Goal: Information Seeking & Learning: Learn about a topic

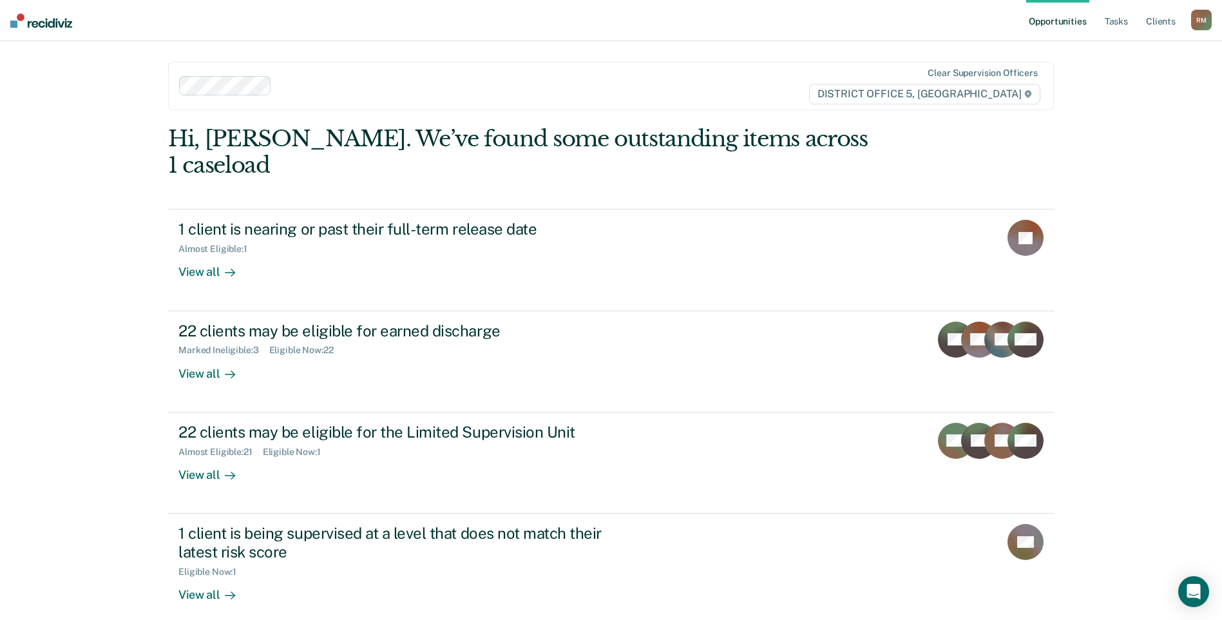
click at [1042, 24] on link "Opportunities" at bounding box center [1057, 20] width 62 height 41
click at [1058, 25] on link "Opportunities" at bounding box center [1057, 20] width 62 height 41
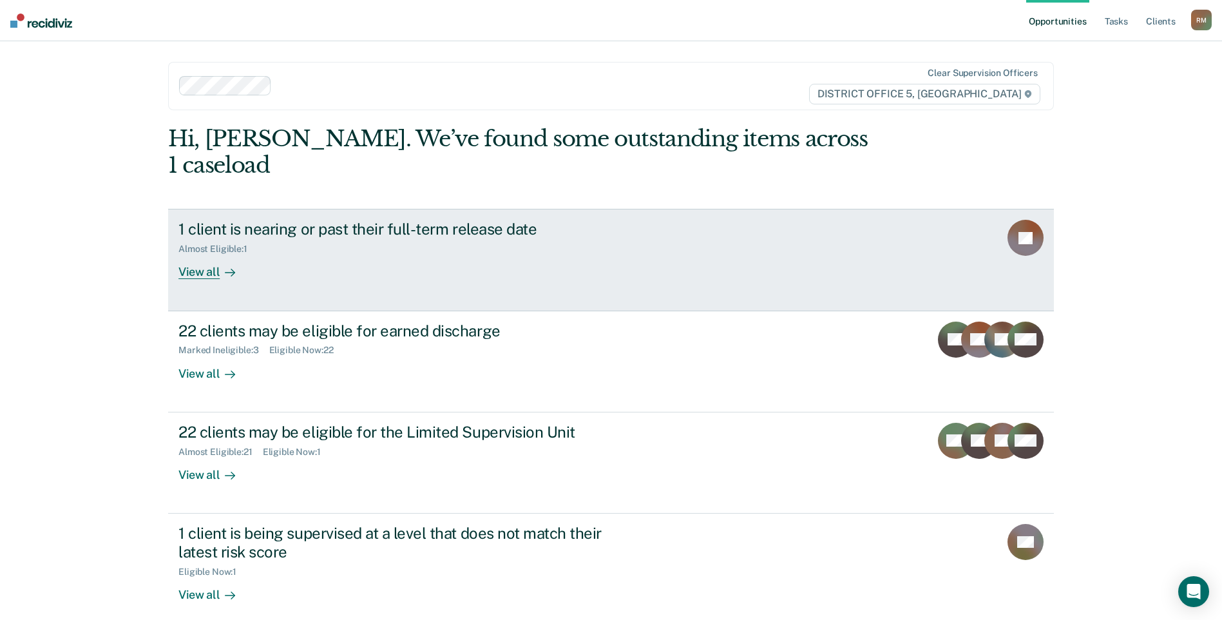
click at [229, 220] on div "1 client is nearing or past their full-term release date" at bounding box center [404, 229] width 452 height 19
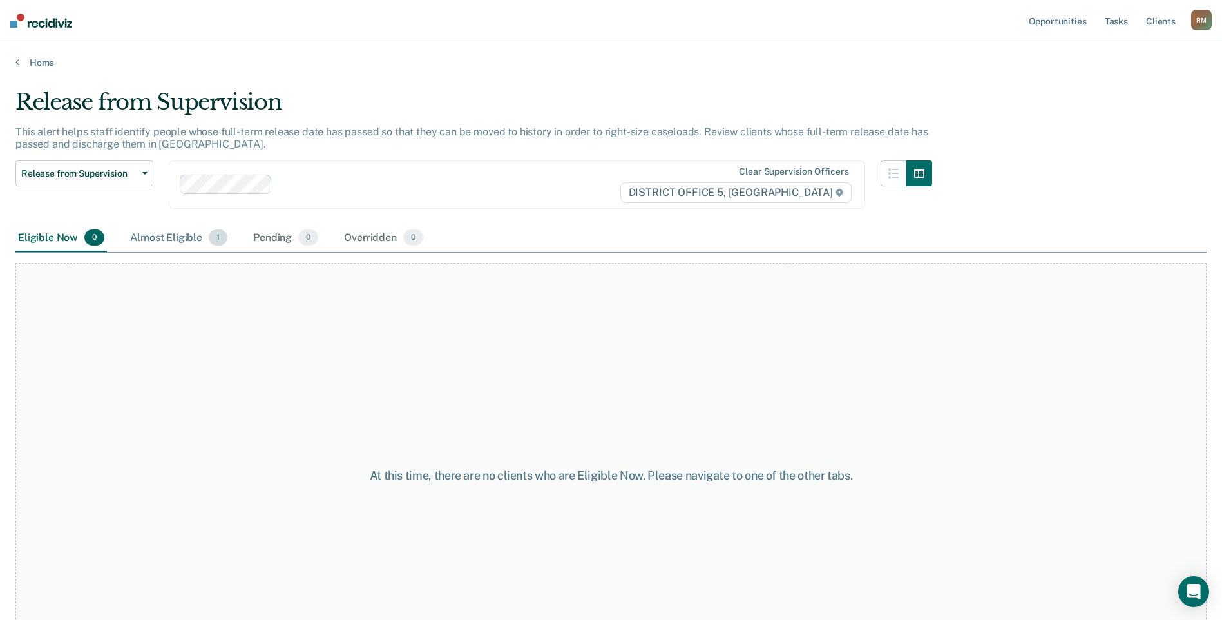
click at [163, 236] on div "Almost Eligible 1" at bounding box center [179, 238] width 102 height 28
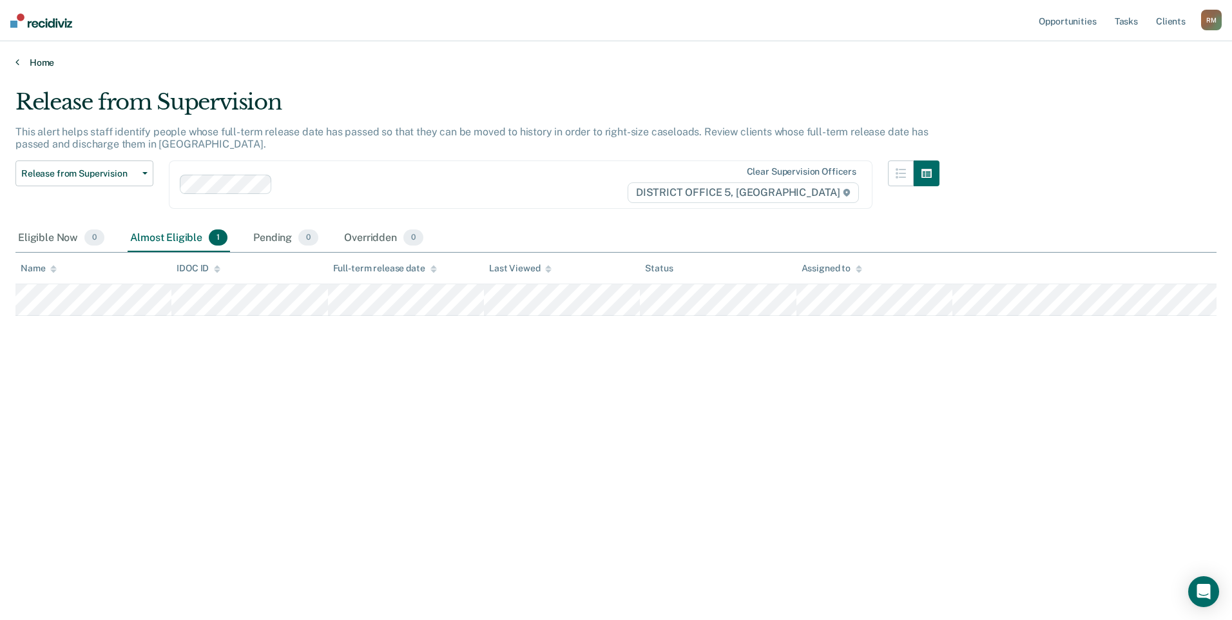
click at [35, 59] on link "Home" at bounding box center [615, 63] width 1201 height 12
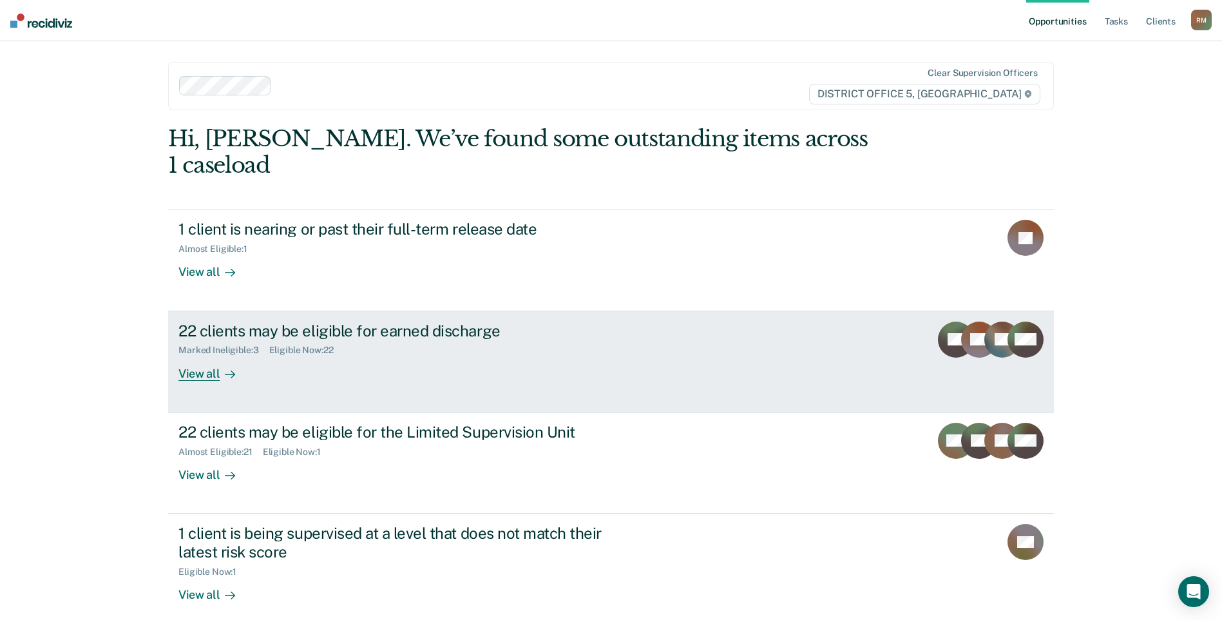
click at [269, 321] on div "22 clients may be eligible for earned discharge" at bounding box center [404, 330] width 452 height 19
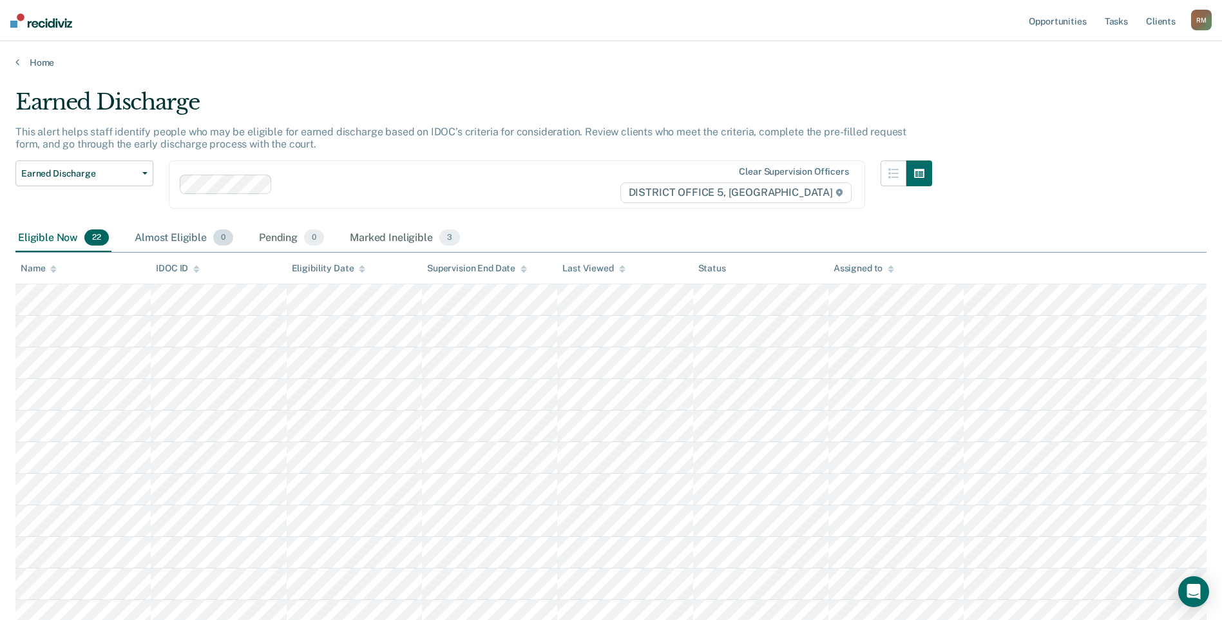
click at [173, 235] on div "Almost Eligible 0" at bounding box center [184, 238] width 104 height 28
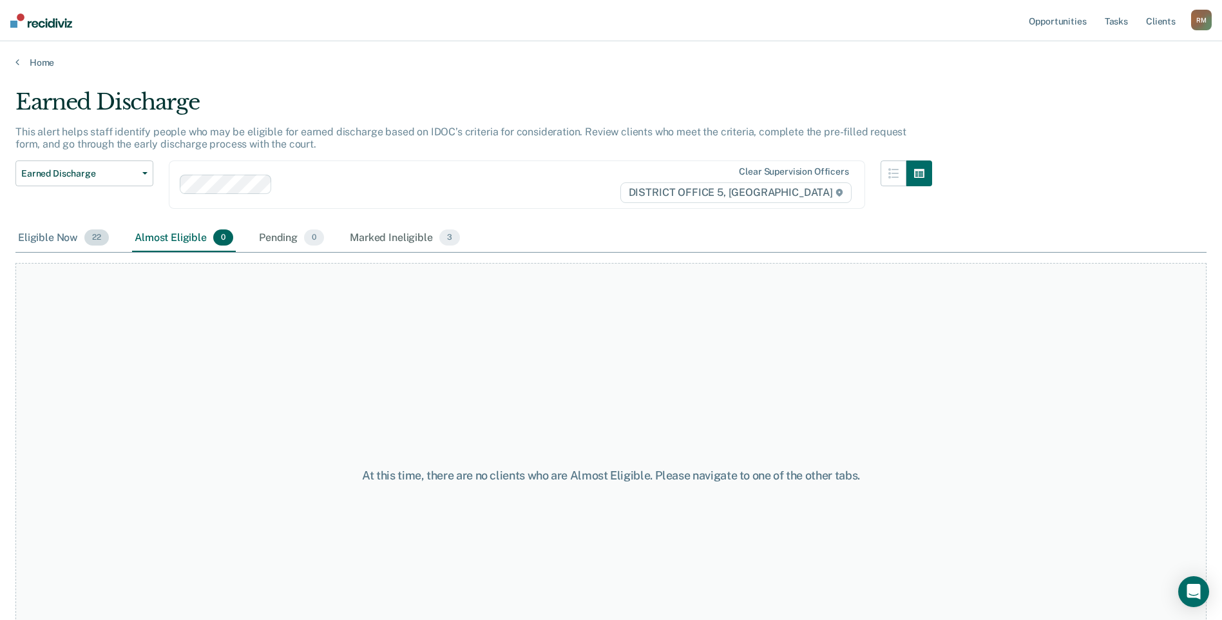
click at [39, 233] on div "Eligible Now 22" at bounding box center [63, 238] width 96 height 28
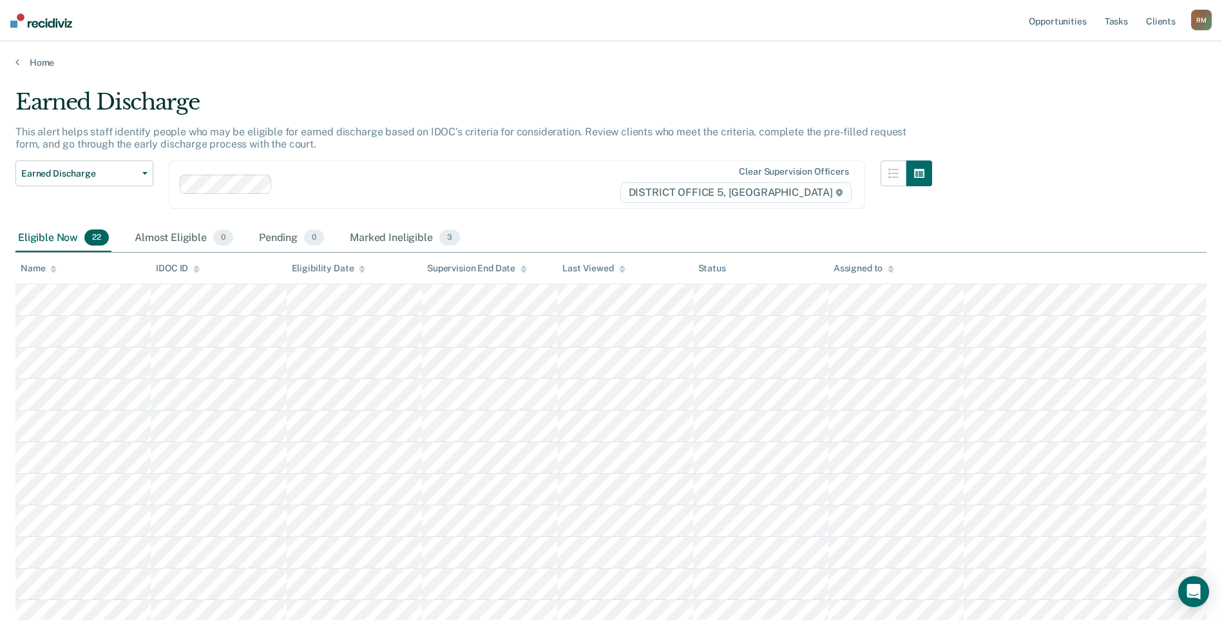
click at [329, 265] on div "Eligibility Date" at bounding box center [329, 268] width 74 height 11
click at [468, 265] on div "Supervision End Date" at bounding box center [477, 268] width 100 height 11
click at [497, 265] on div "Supervision End Date" at bounding box center [477, 268] width 100 height 11
click at [37, 61] on link "Home" at bounding box center [610, 63] width 1191 height 12
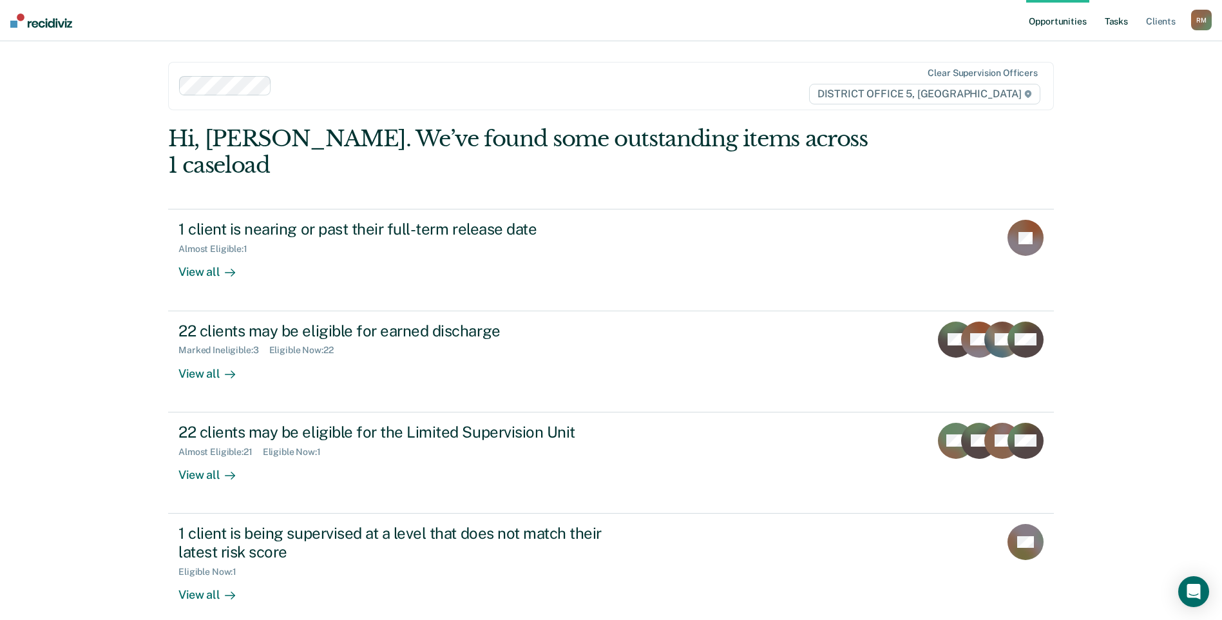
click at [1116, 21] on link "Tasks" at bounding box center [1116, 20] width 28 height 41
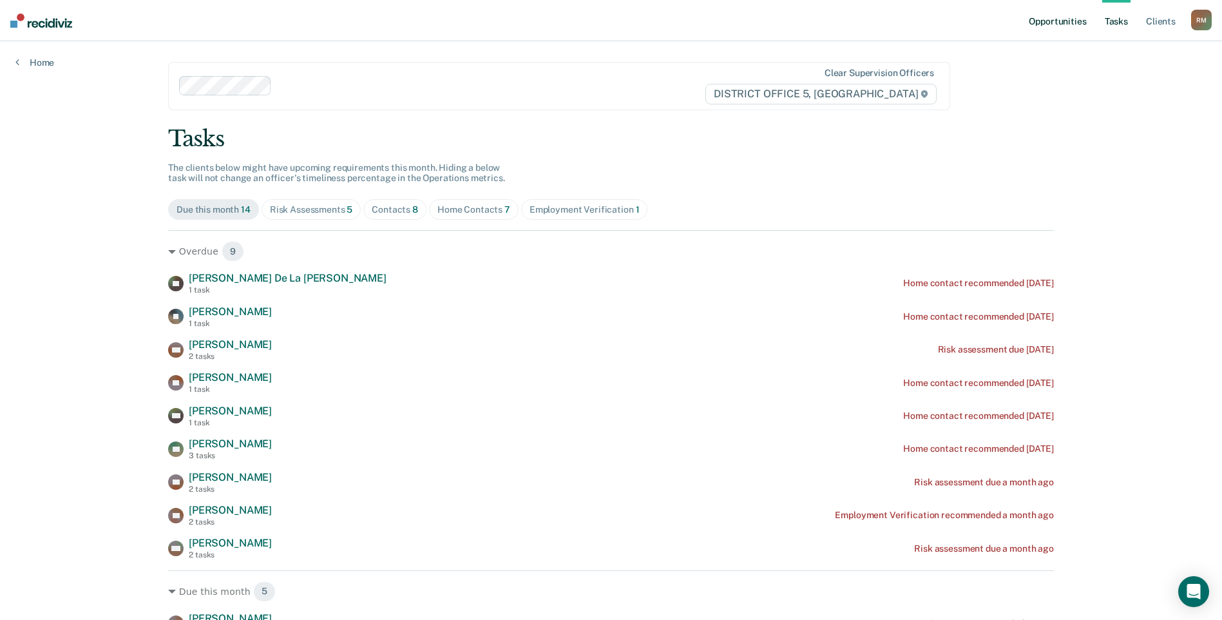
click at [1069, 20] on link "Opportunities" at bounding box center [1057, 20] width 62 height 41
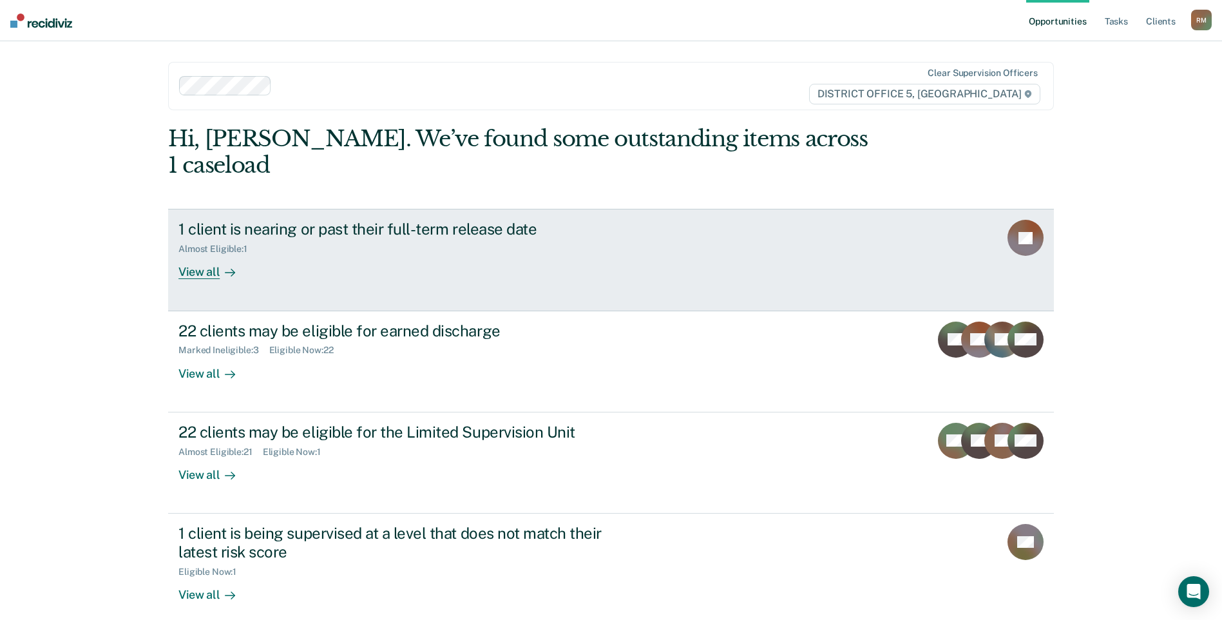
click at [198, 254] on div "View all" at bounding box center [214, 266] width 72 height 25
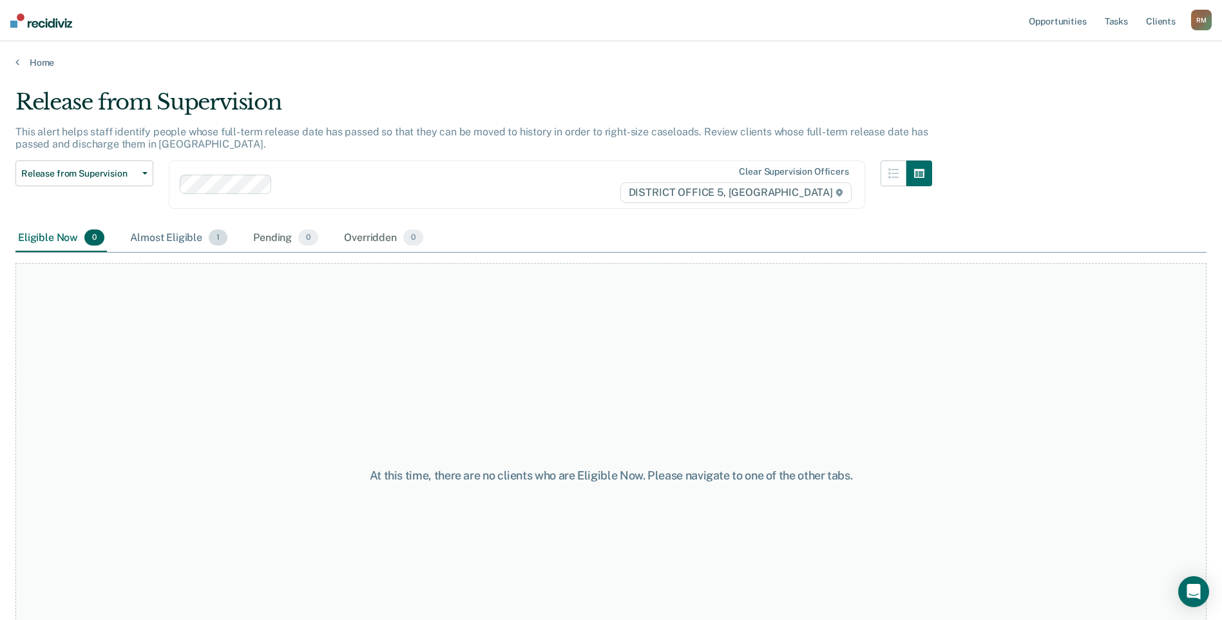
click at [151, 234] on div "Almost Eligible 1" at bounding box center [179, 238] width 102 height 28
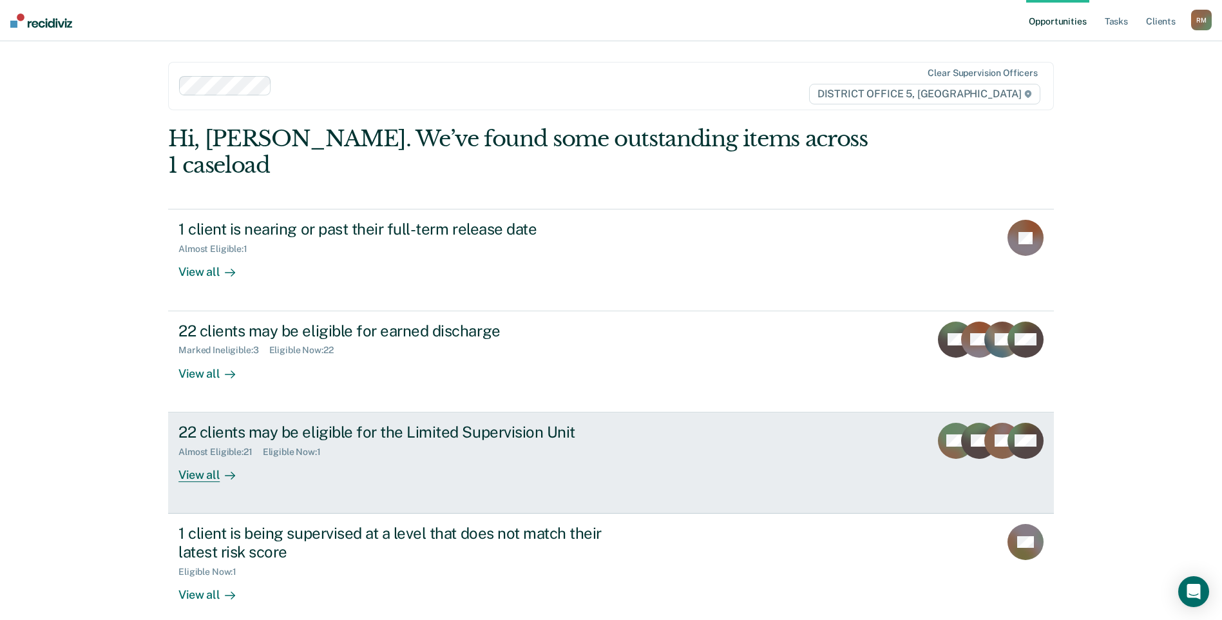
click at [310, 423] on div "22 clients may be eligible for the Limited Supervision Unit" at bounding box center [404, 432] width 452 height 19
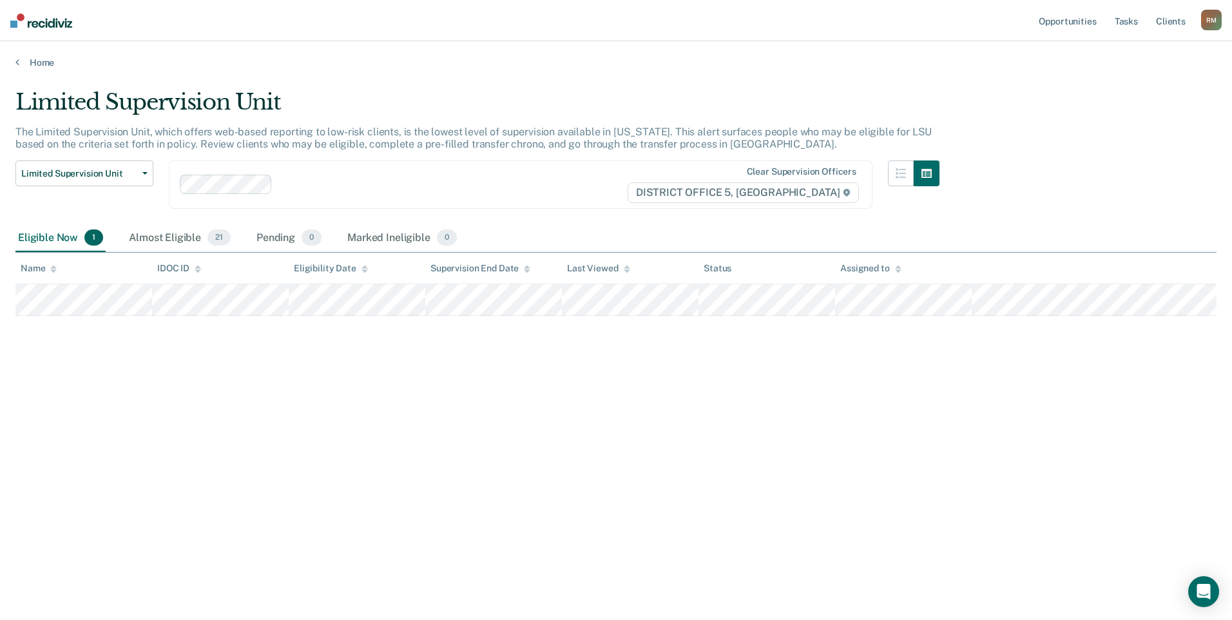
click at [479, 267] on div "Supervision End Date" at bounding box center [480, 268] width 100 height 11
click at [487, 268] on div "Supervision End Date" at bounding box center [480, 268] width 100 height 11
click at [468, 266] on div "Supervision End Date" at bounding box center [480, 268] width 100 height 11
click at [475, 266] on div "Supervision End Date" at bounding box center [480, 268] width 100 height 11
click at [575, 272] on div "Last Viewed" at bounding box center [598, 268] width 62 height 11
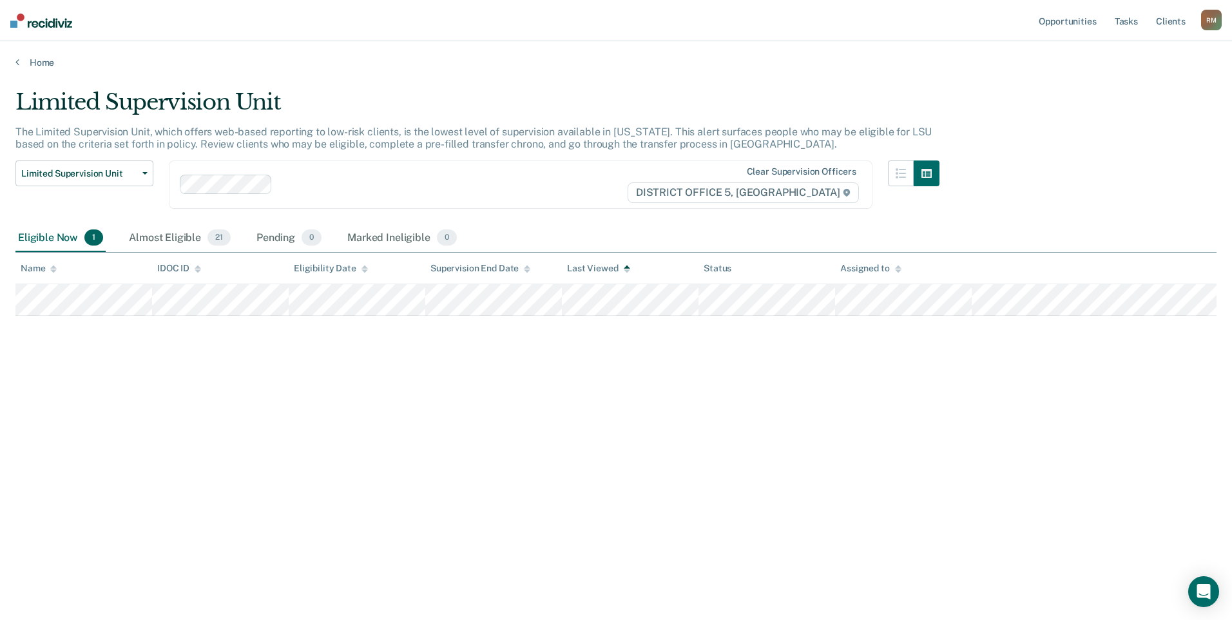
click at [575, 272] on div "Last Viewed" at bounding box center [598, 268] width 62 height 11
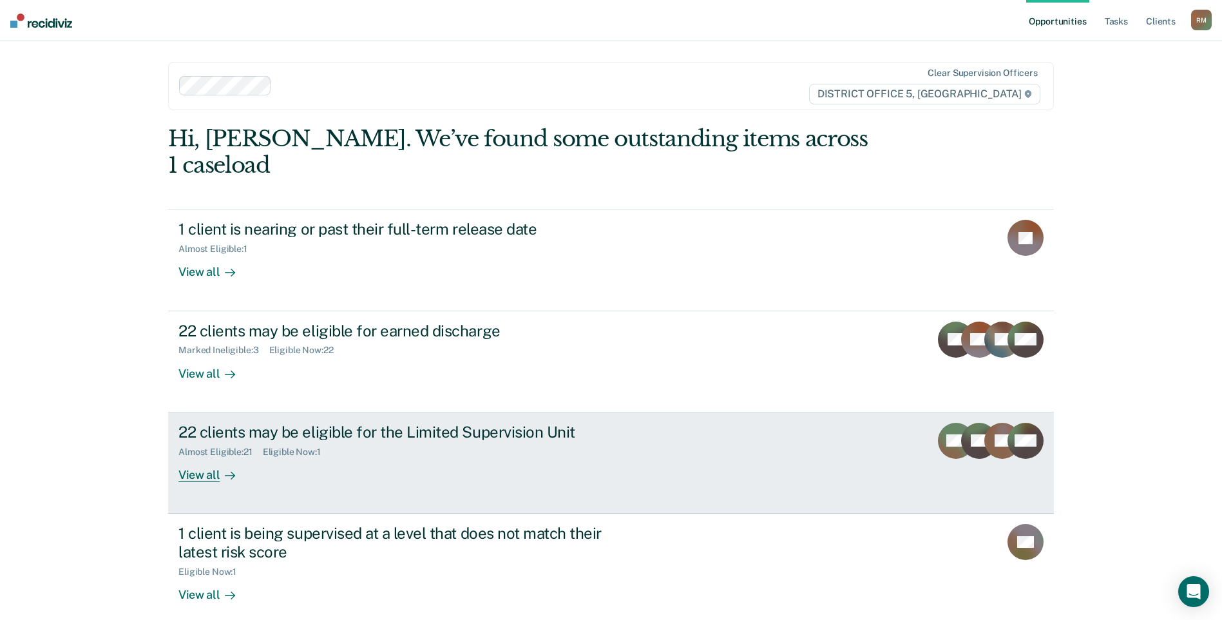
click at [348, 423] on div "22 clients may be eligible for the Limited Supervision Unit" at bounding box center [404, 432] width 452 height 19
click at [186, 457] on div "View all" at bounding box center [214, 469] width 72 height 25
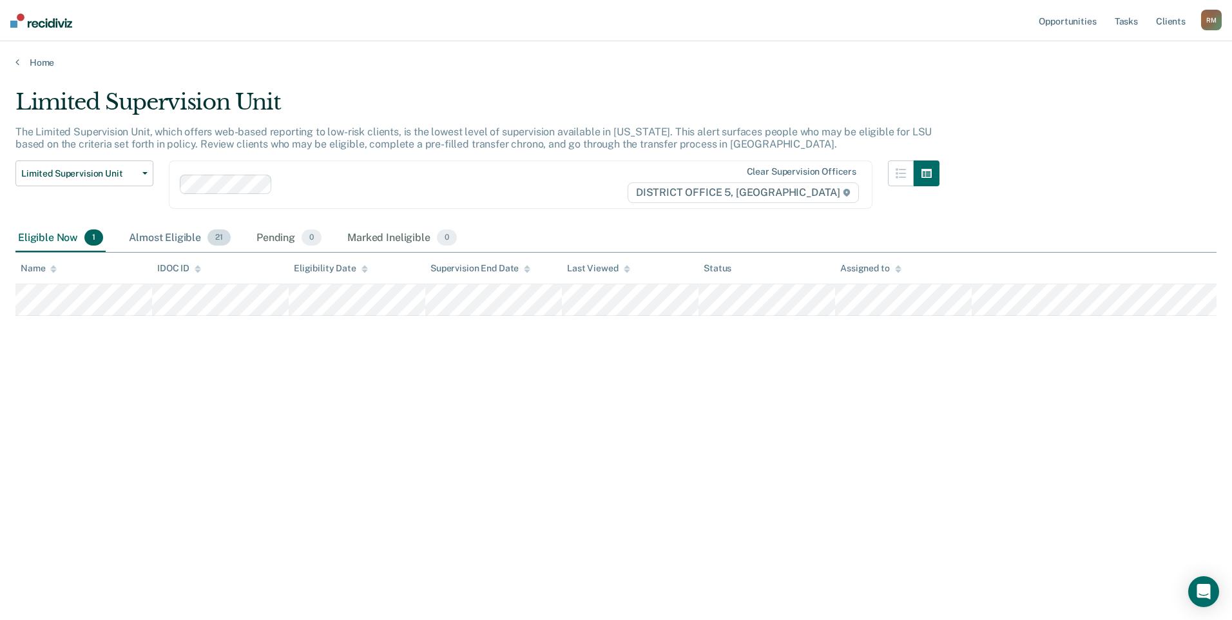
click at [162, 235] on div "Almost Eligible 21" at bounding box center [179, 238] width 107 height 28
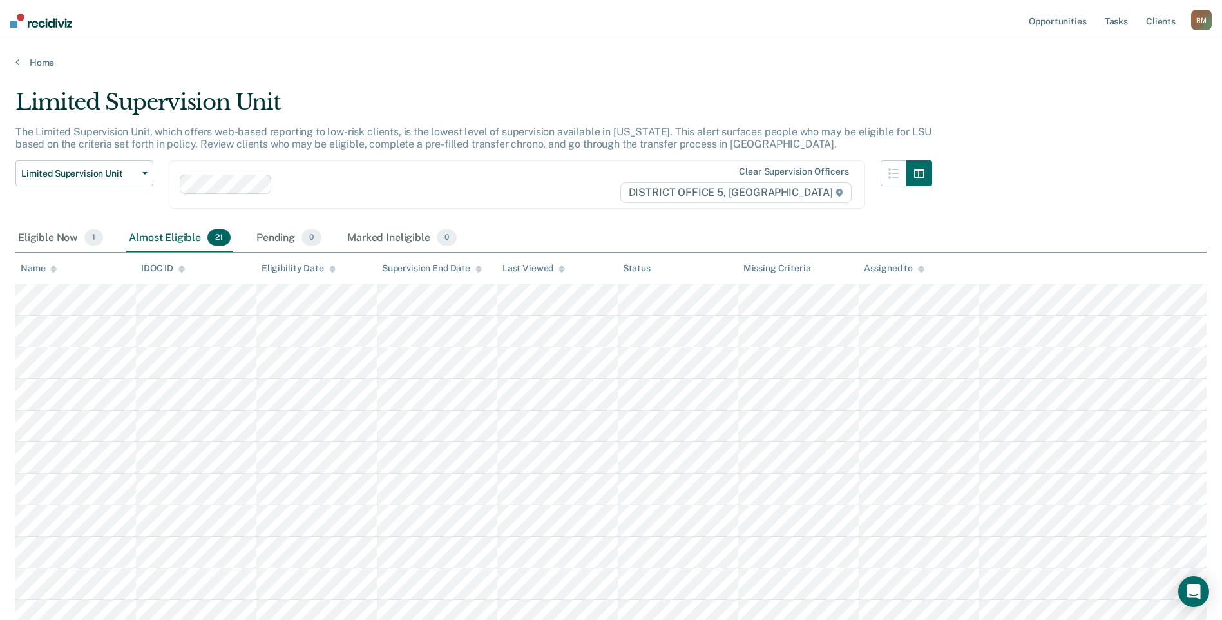
click at [432, 269] on div "Supervision End Date" at bounding box center [432, 268] width 100 height 11
click at [435, 269] on div "Supervision End Date" at bounding box center [432, 268] width 100 height 11
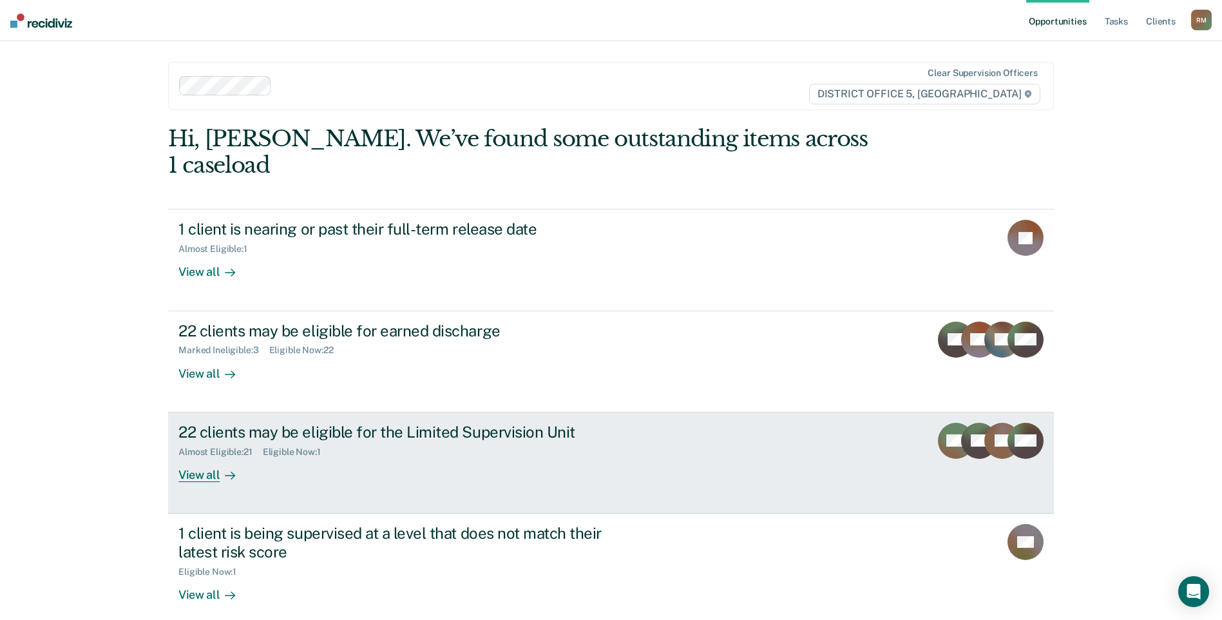
click at [192, 457] on div "View all" at bounding box center [214, 469] width 72 height 25
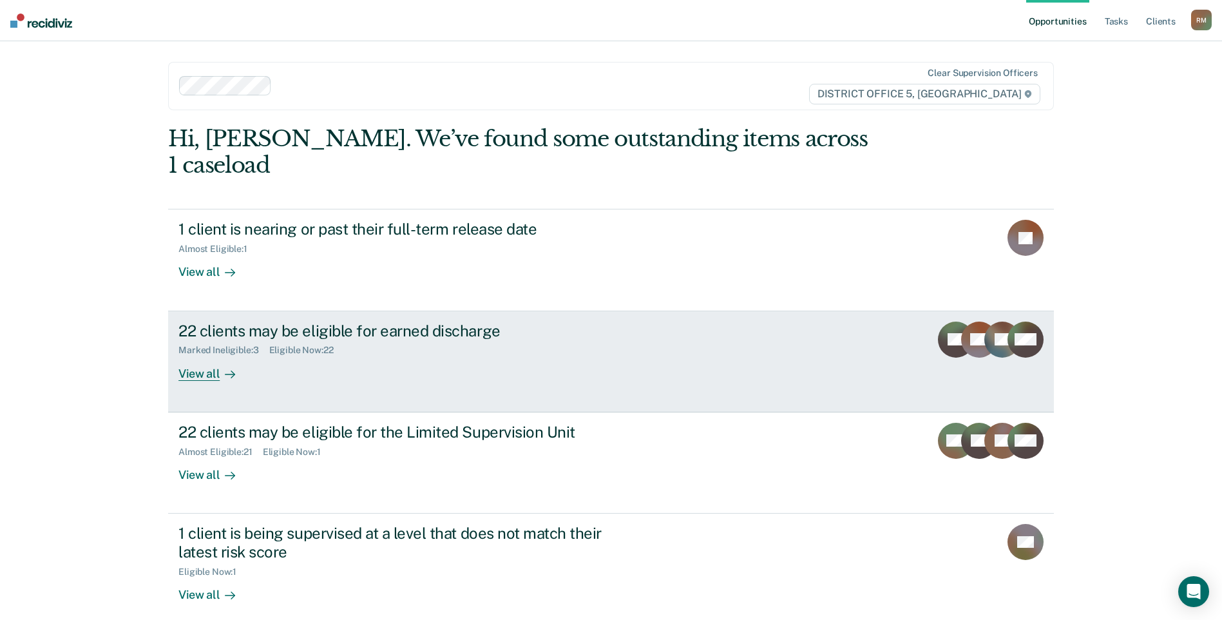
click at [200, 356] on div "View all" at bounding box center [214, 368] width 72 height 25
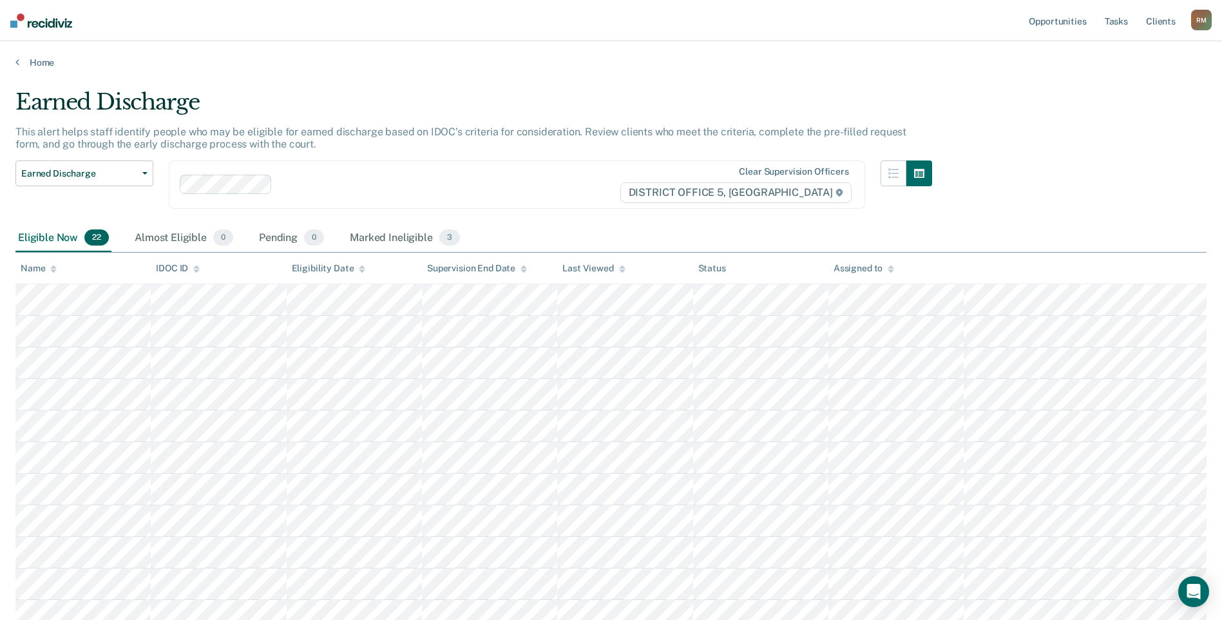
click at [457, 265] on div "Supervision End Date" at bounding box center [477, 268] width 100 height 11
click at [483, 268] on div "Supervision End Date" at bounding box center [477, 268] width 100 height 11
